Goal: Check status

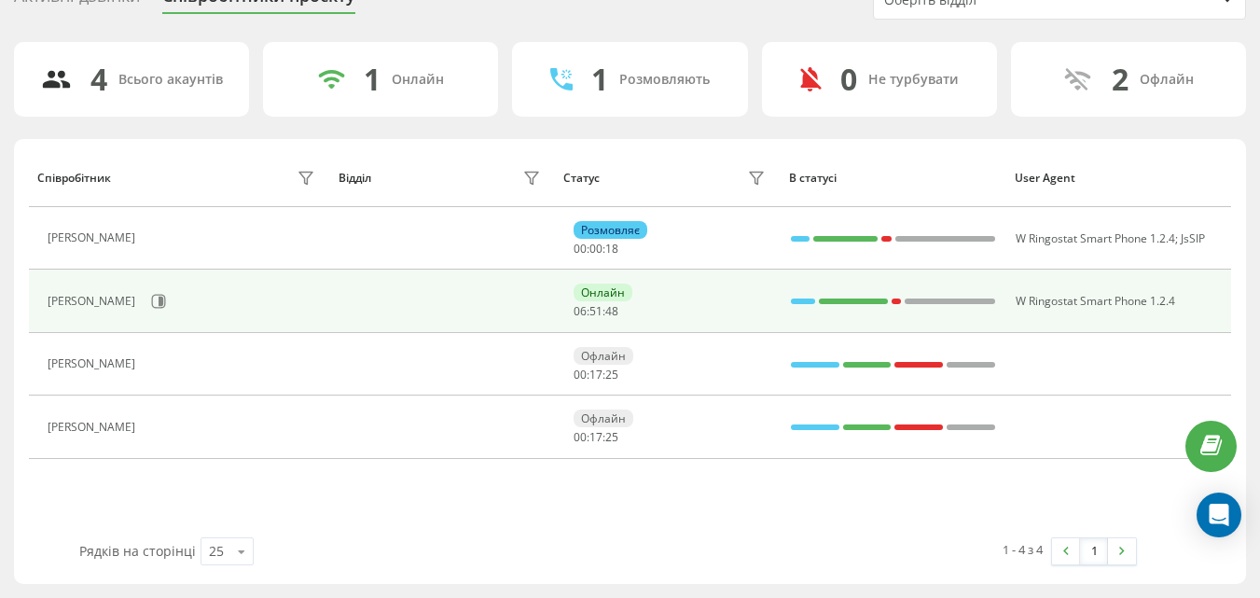
click at [799, 295] on div at bounding box center [803, 301] width 25 height 24
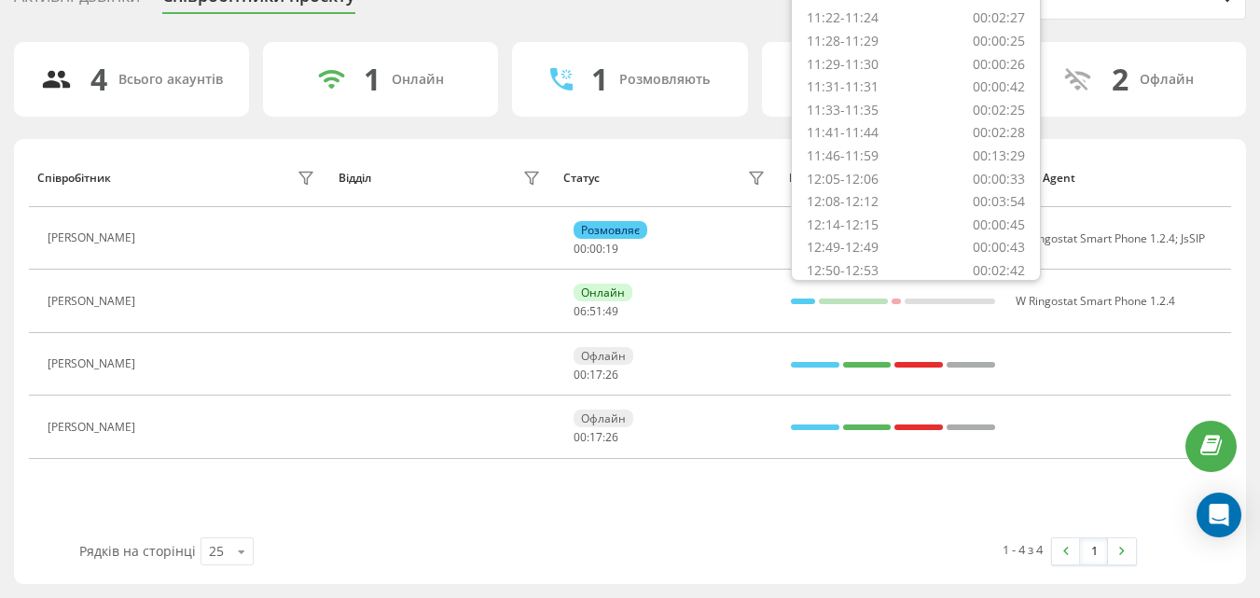
scroll to position [860, 0]
click at [699, 166] on div "Статус" at bounding box center [667, 178] width 208 height 30
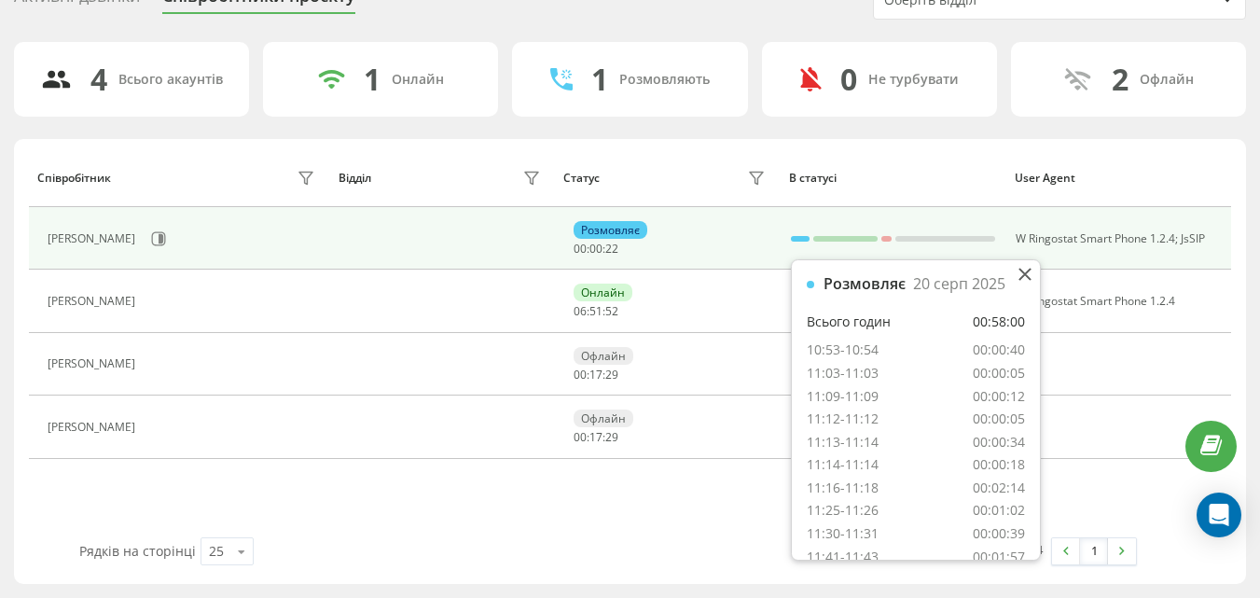
click at [797, 238] on div at bounding box center [800, 239] width 19 height 6
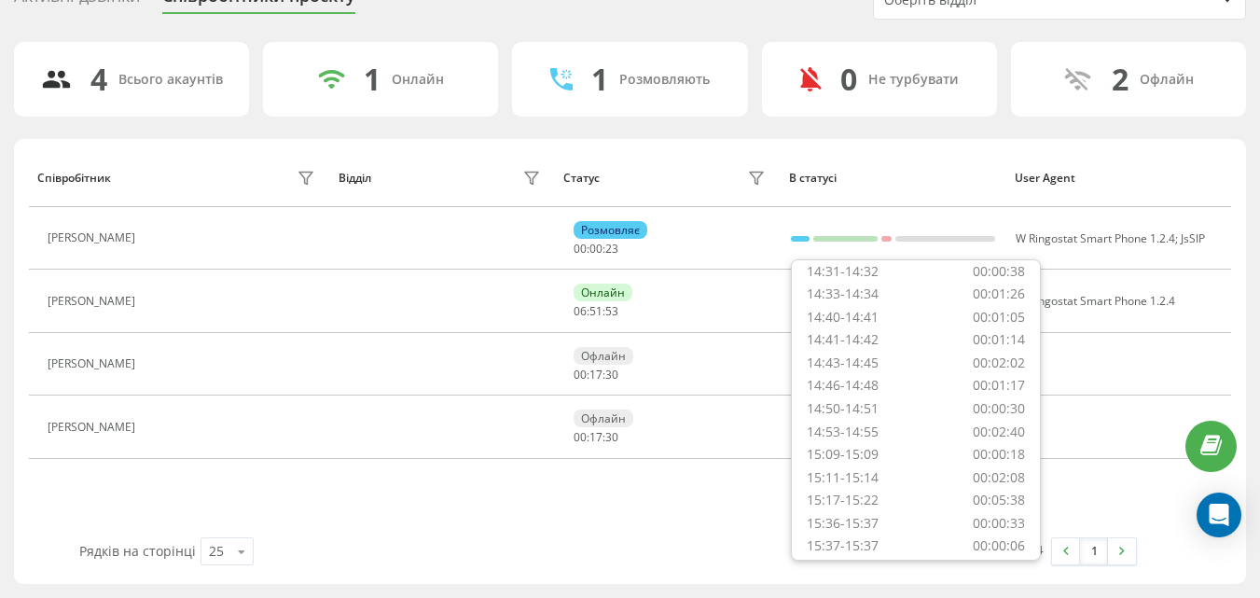
scroll to position [975, 0]
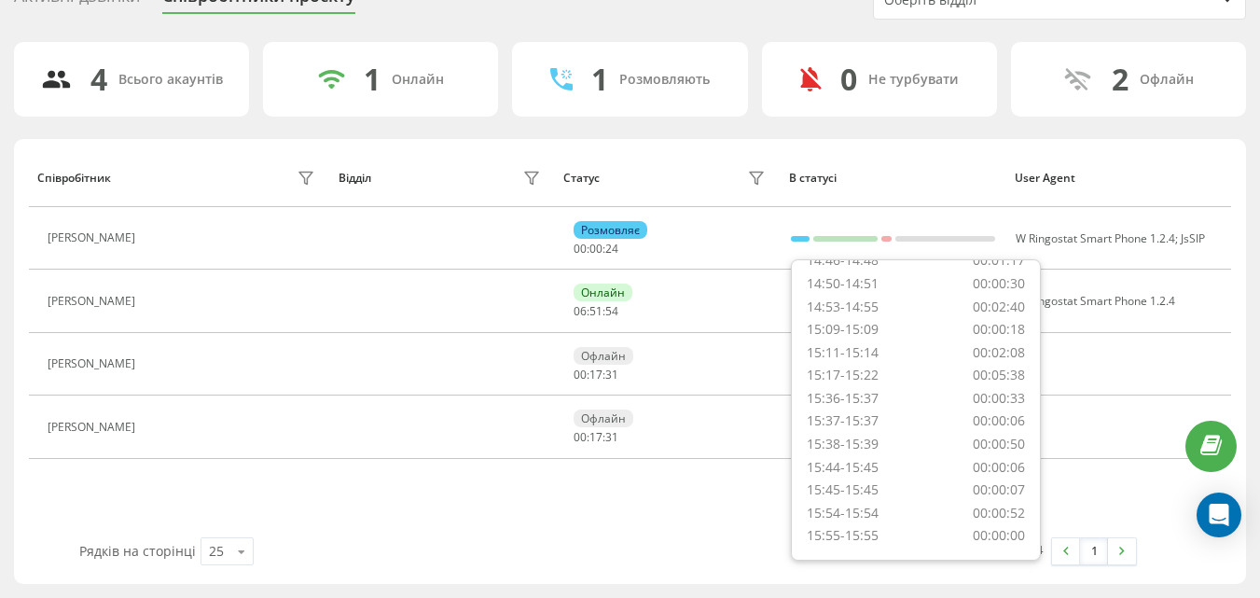
click at [655, 517] on div "Співробітник Відділ Статус В статусі User Agent [PERSON_NAME] 00 : 00 : 24 W Ri…" at bounding box center [630, 342] width 1202 height 389
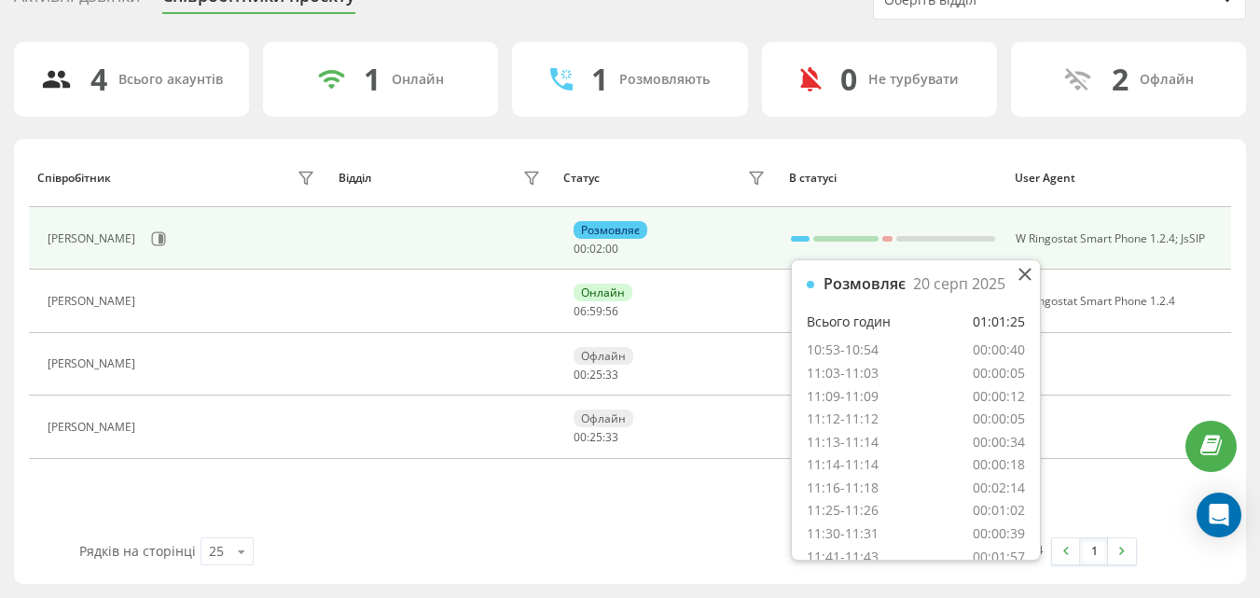
click at [798, 242] on div at bounding box center [801, 239] width 20 height 24
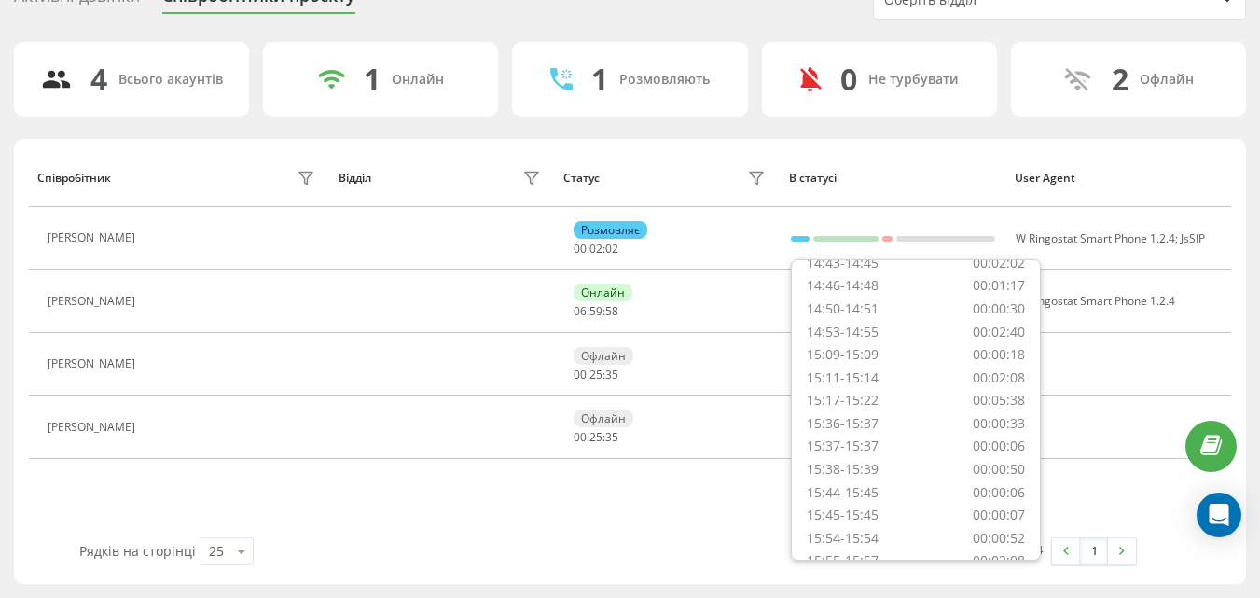
scroll to position [1043, 0]
click at [703, 521] on div "Співробітник Відділ Статус В статусі User Agent [PERSON_NAME] 00 : 02 : 04 W Ri…" at bounding box center [630, 342] width 1202 height 389
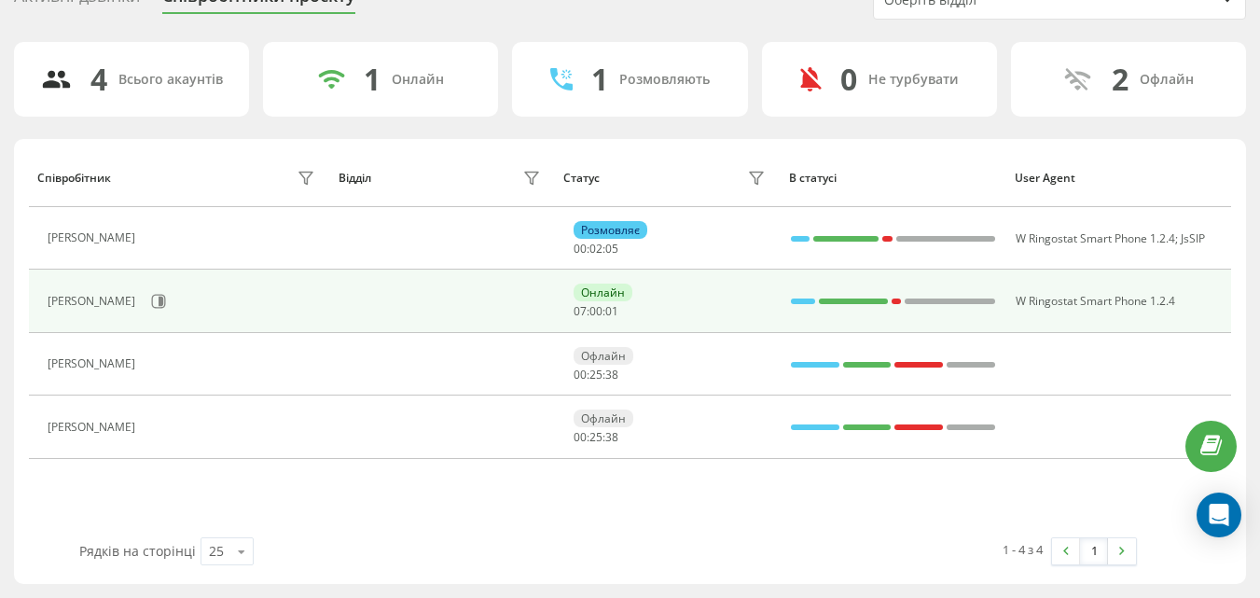
click at [800, 300] on div at bounding box center [803, 301] width 25 height 6
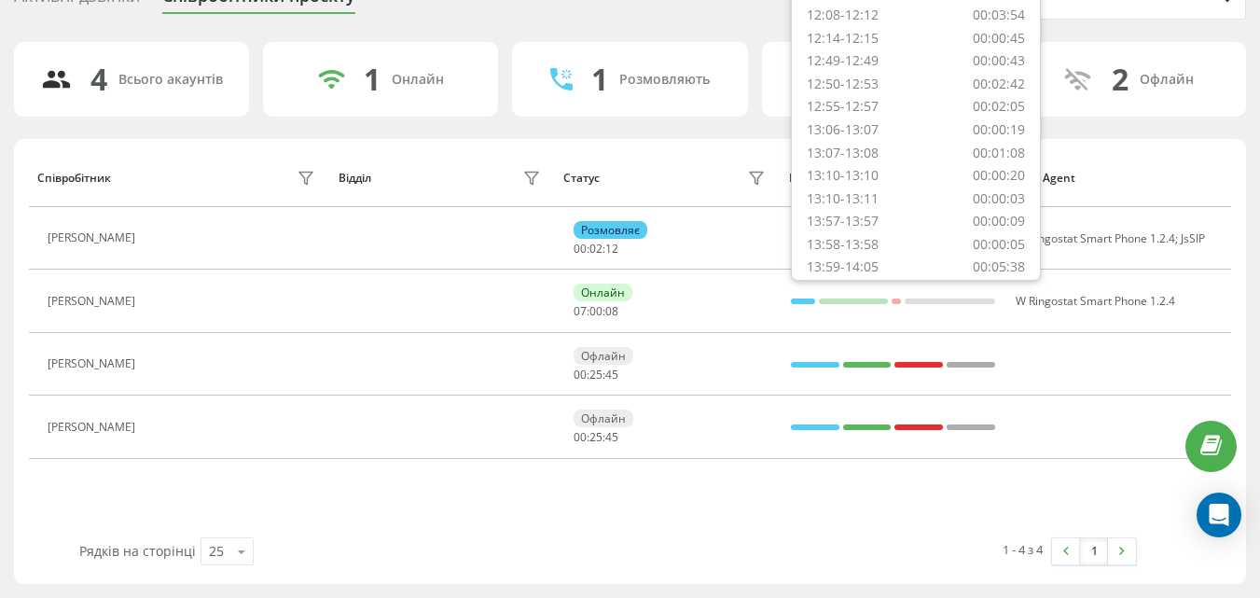
scroll to position [860, 0]
click at [768, 538] on div "1 - 4 з 4 1" at bounding box center [879, 551] width 542 height 54
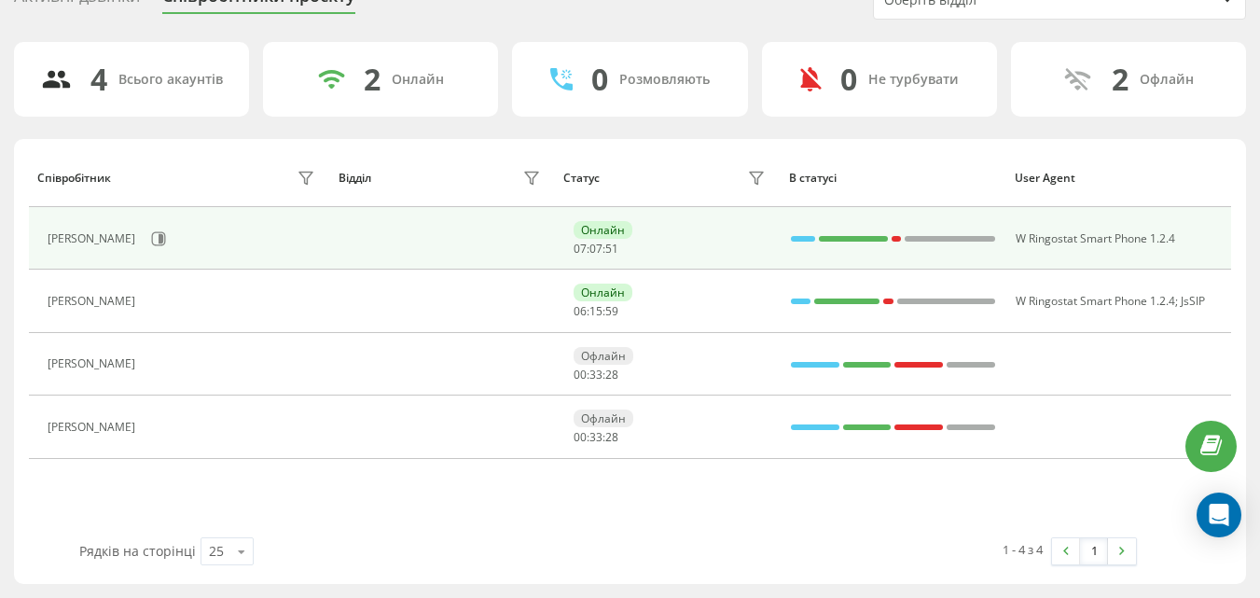
scroll to position [0, 0]
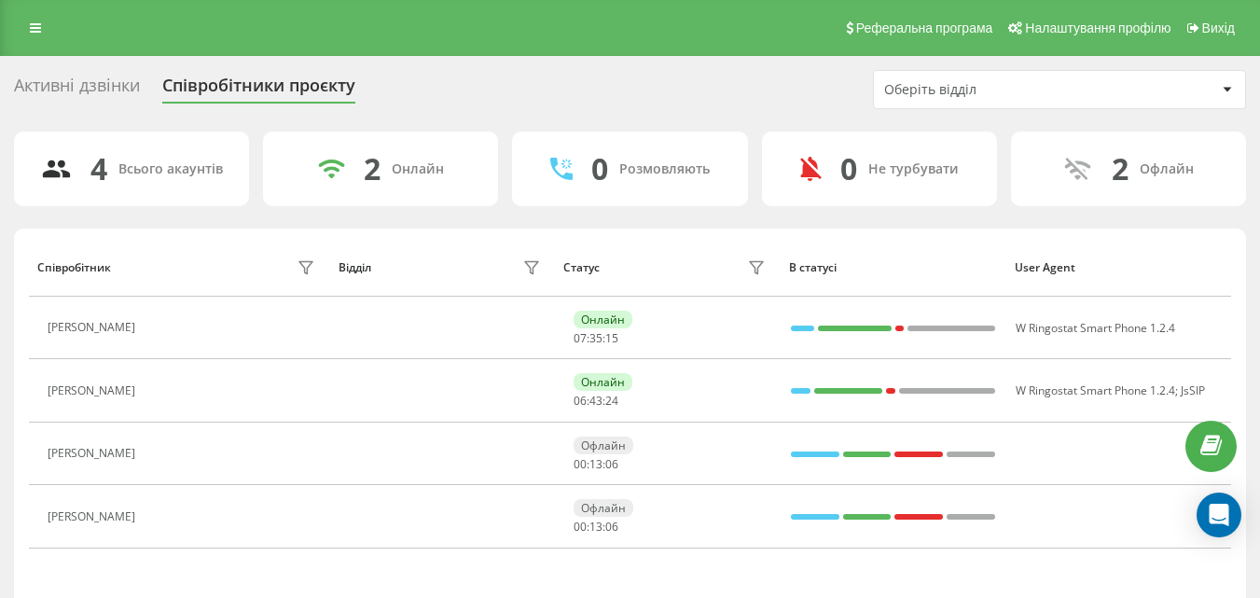
click at [846, 340] on td at bounding box center [894, 328] width 226 height 62
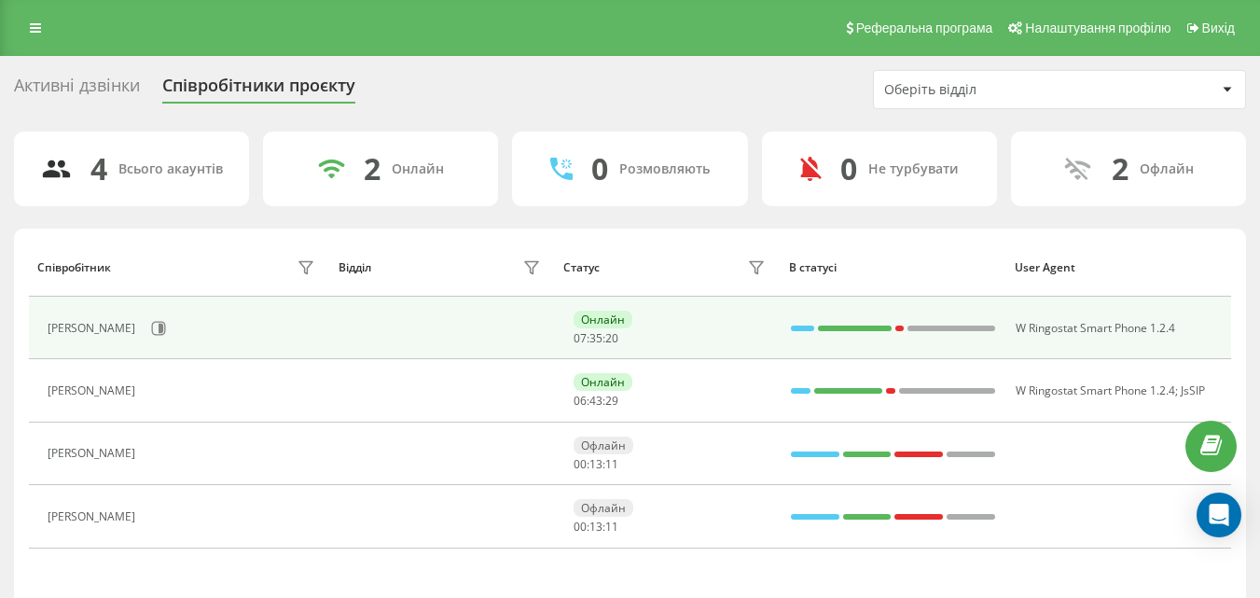
click at [808, 330] on div at bounding box center [803, 329] width 24 height 6
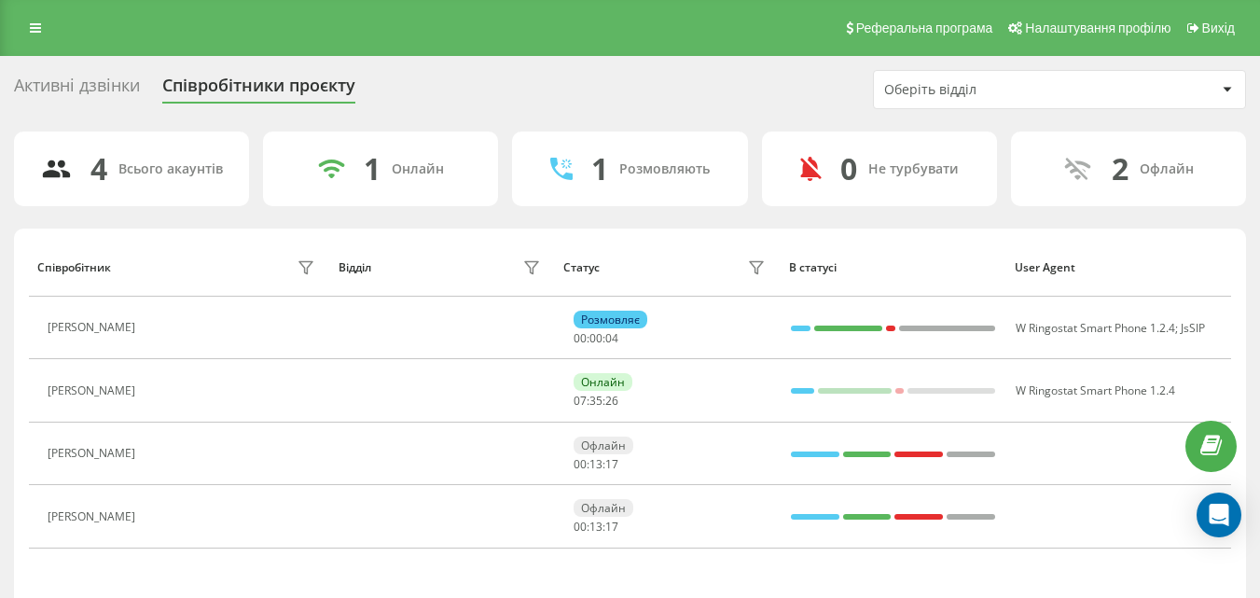
scroll to position [90, 0]
